Goal: Task Accomplishment & Management: Manage account settings

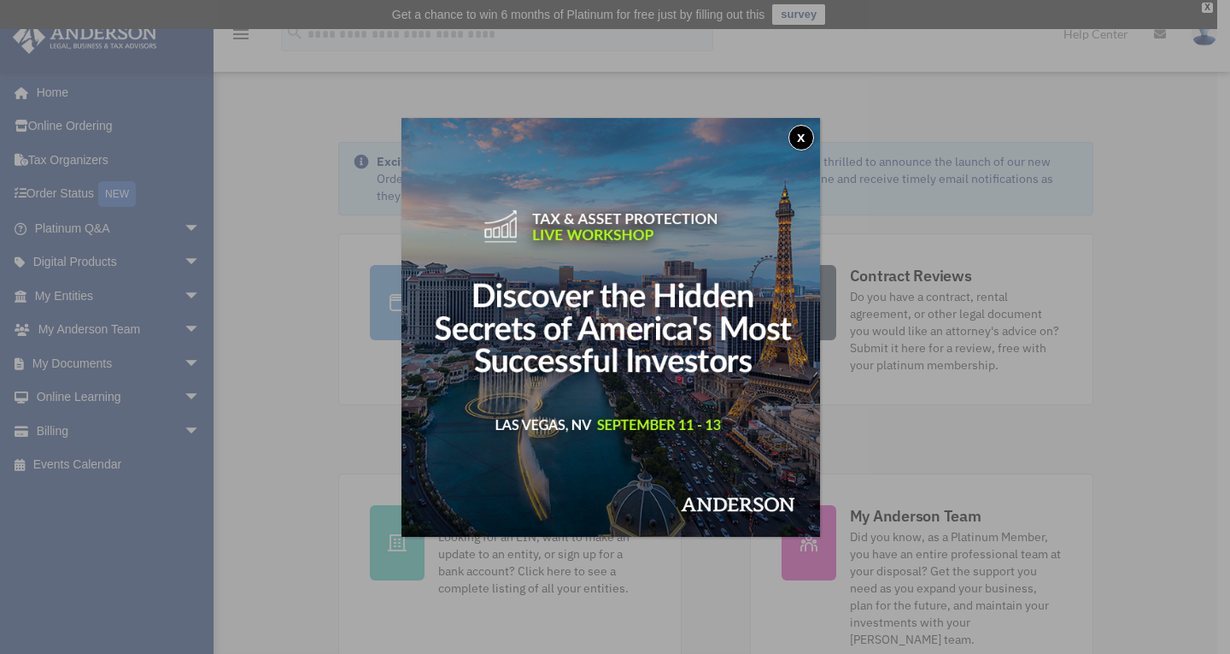
click at [810, 139] on button "x" at bounding box center [802, 138] width 26 height 26
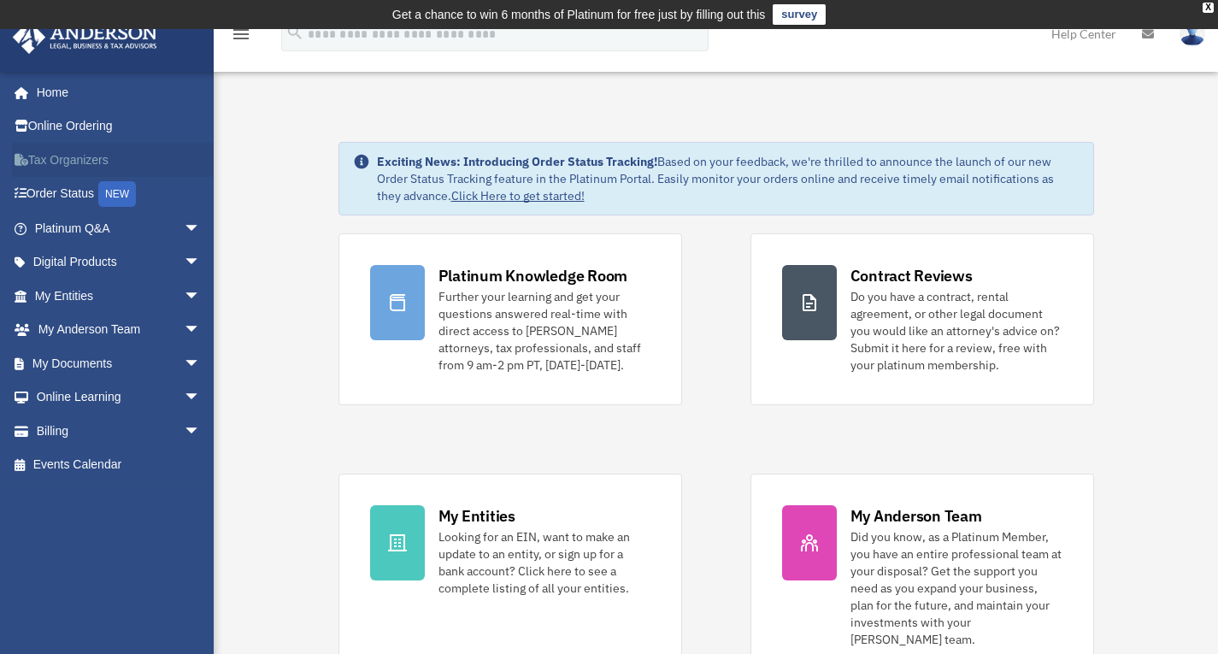
click at [89, 158] on link "Tax Organizers" at bounding box center [119, 160] width 214 height 34
click at [70, 101] on link "Home" at bounding box center [119, 92] width 214 height 34
click at [52, 429] on link "Billing arrow_drop_down" at bounding box center [119, 431] width 214 height 34
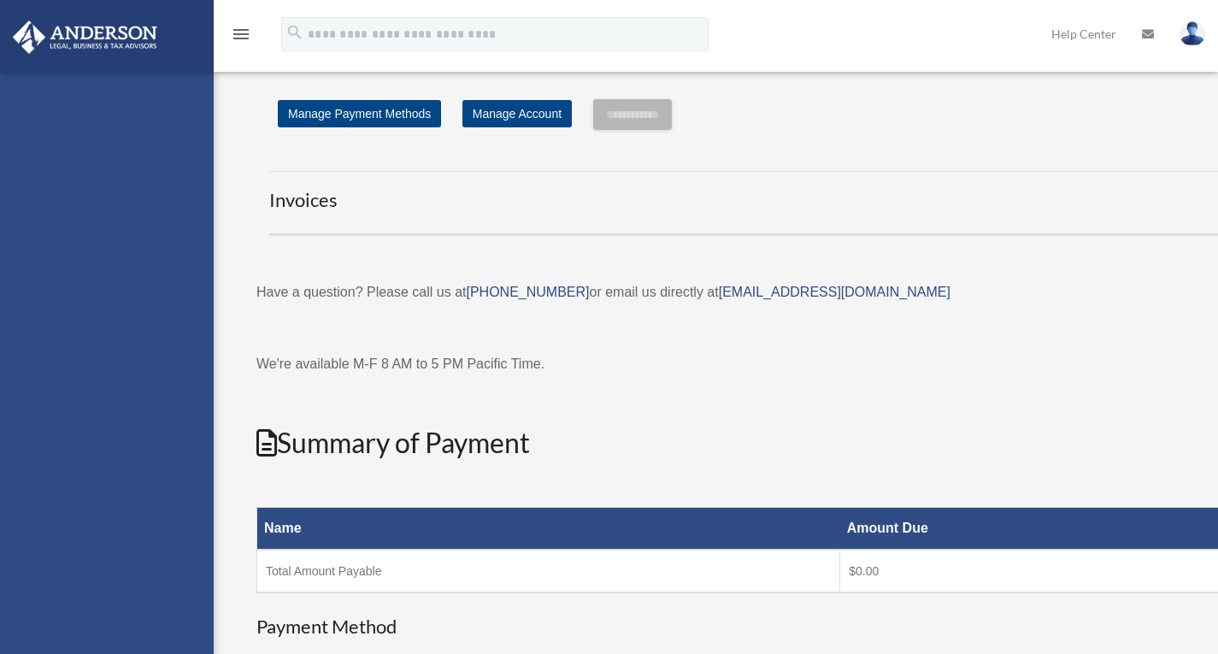
click at [55, 428] on div "crystal.caldwell@gmail.com Sign Out crystal.caldwell@gmail.com Home Online Orde…" at bounding box center [107, 399] width 214 height 654
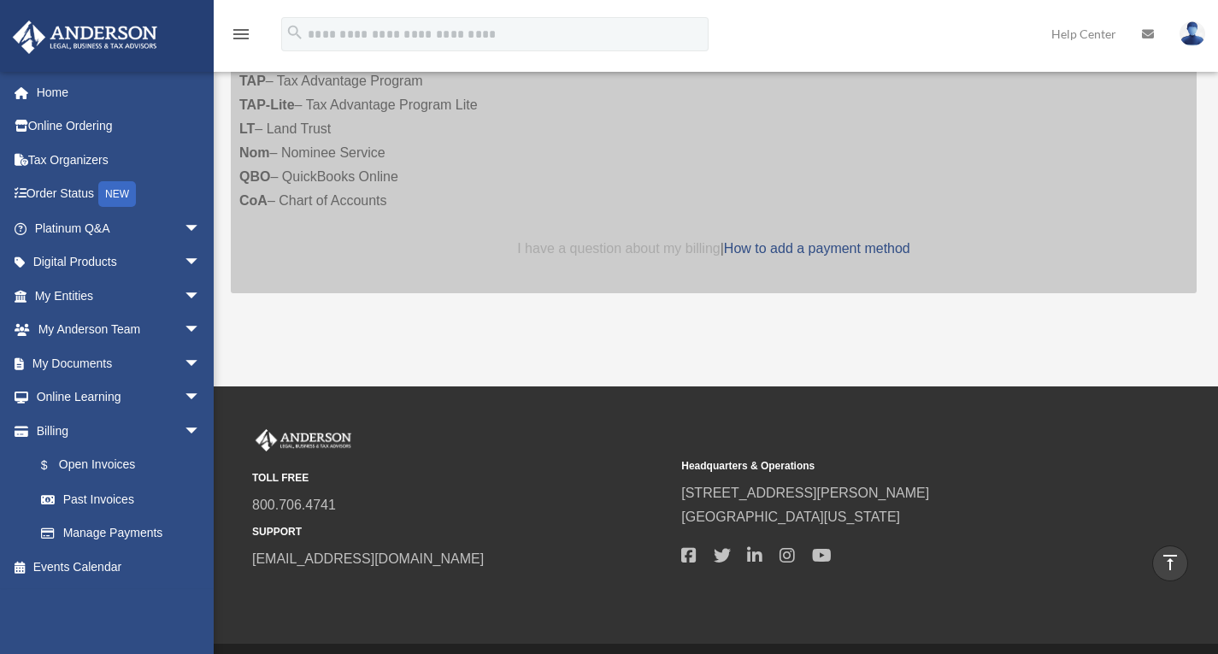
scroll to position [519, 0]
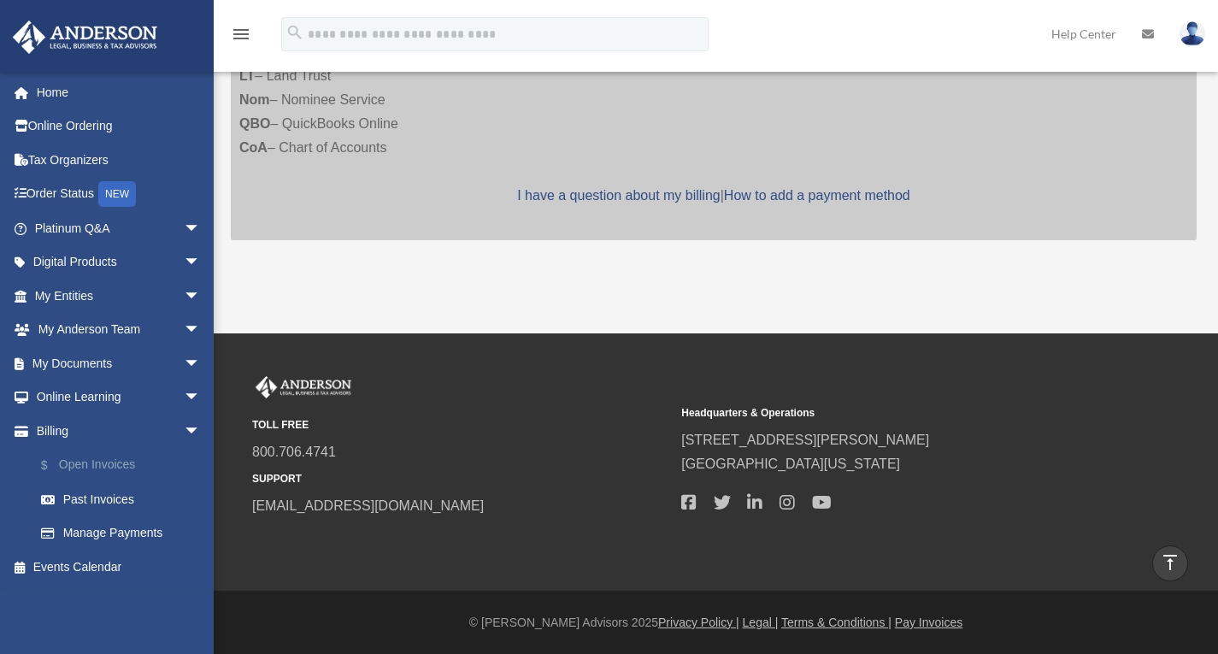
click at [108, 468] on link "$ Open Invoices" at bounding box center [125, 465] width 202 height 35
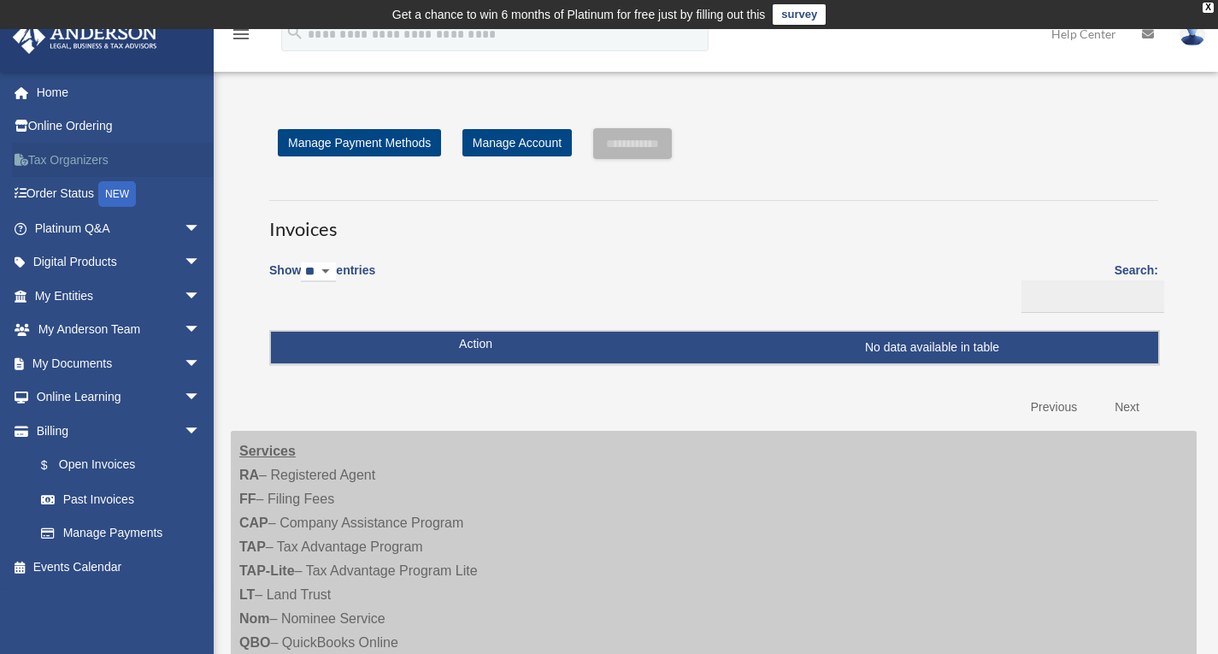
click at [61, 153] on link "Tax Organizers" at bounding box center [119, 160] width 214 height 34
click at [1191, 31] on img at bounding box center [1192, 33] width 26 height 25
click at [1191, 41] on img at bounding box center [1192, 33] width 26 height 25
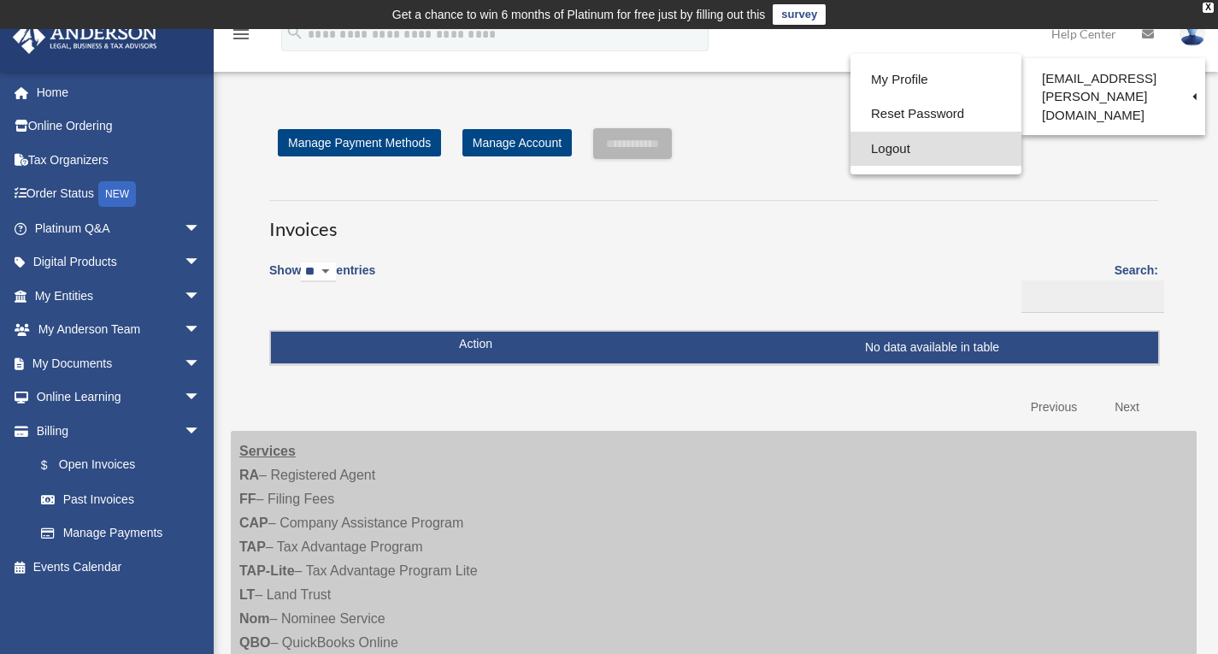
click at [909, 144] on link "Logout" at bounding box center [935, 149] width 171 height 35
